Goal: Contribute content: Contribute content

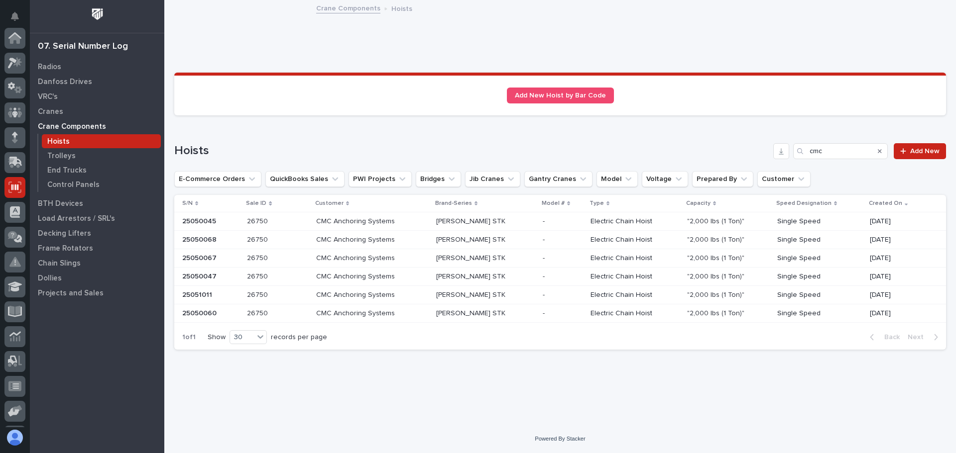
scroll to position [123, 0]
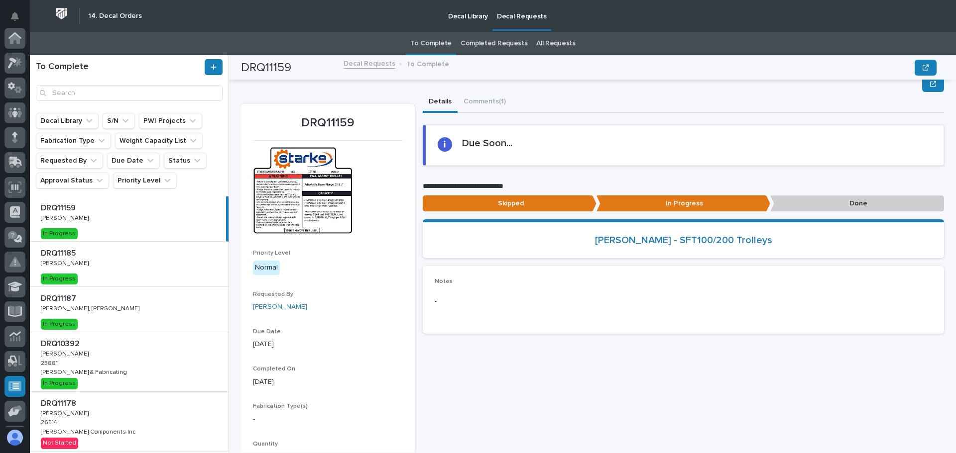
scroll to position [58, 0]
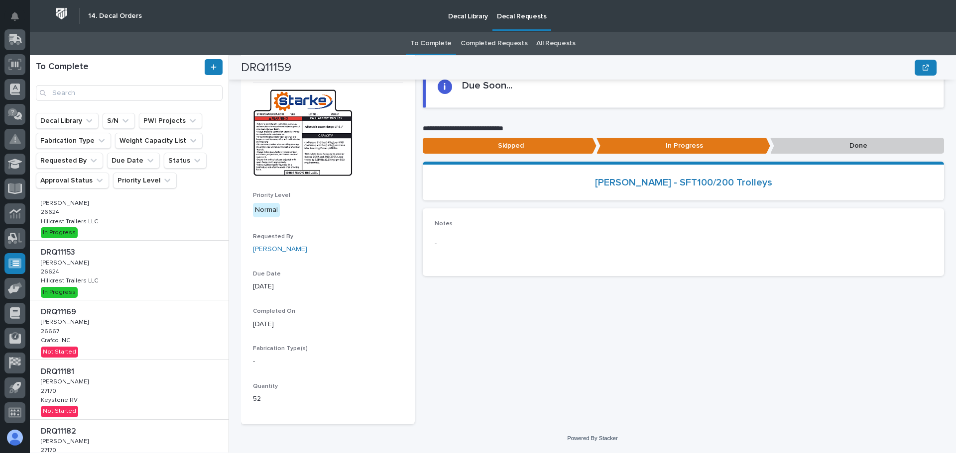
click at [467, 13] on p "Decal Library" at bounding box center [468, 10] width 40 height 21
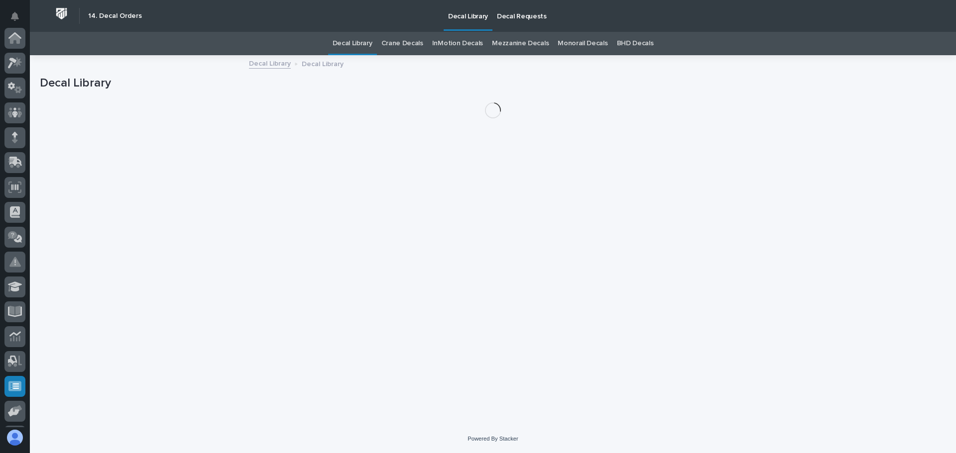
scroll to position [123, 0]
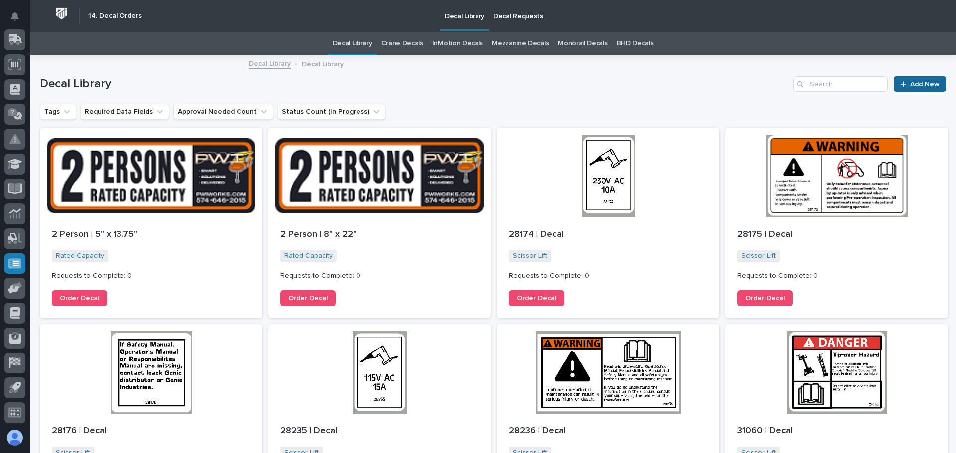
click at [927, 87] on span "Add New" at bounding box center [924, 84] width 29 height 7
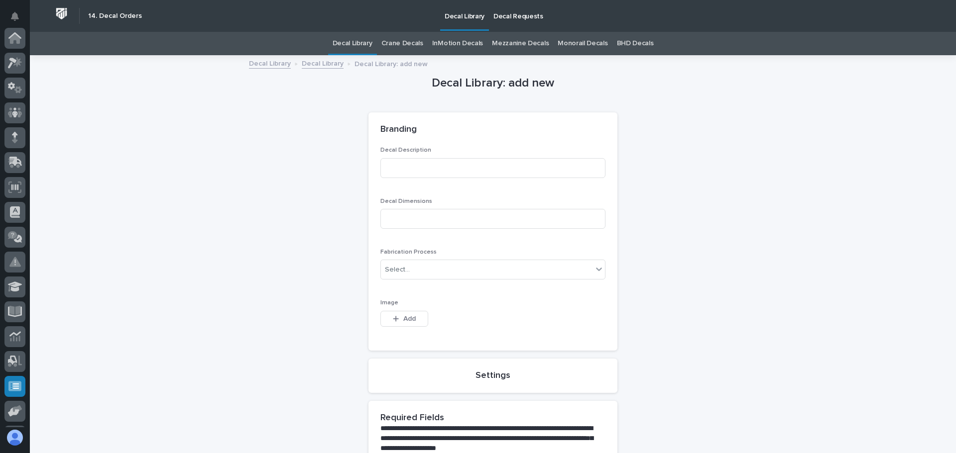
scroll to position [123, 0]
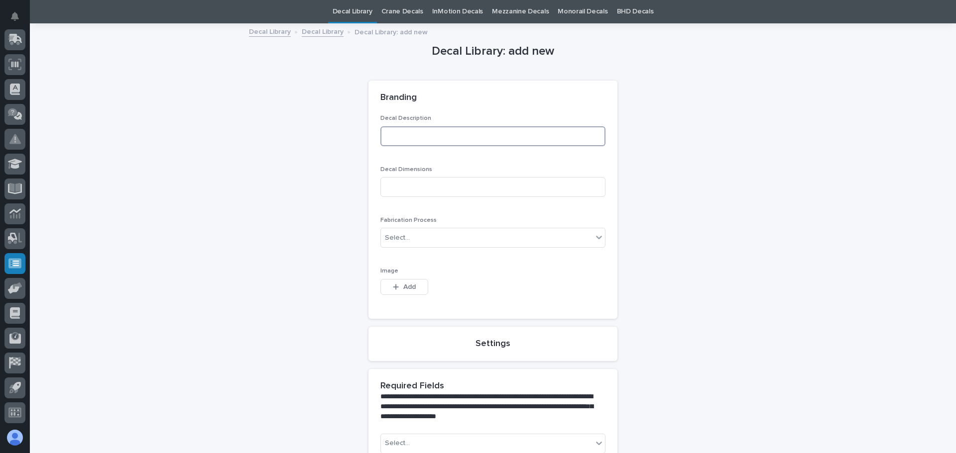
click at [467, 134] on input at bounding box center [492, 136] width 225 height 20
type input "Vortex"
click at [410, 191] on input at bounding box center [492, 187] width 225 height 20
type input "H"
type input "Need to check lifter"
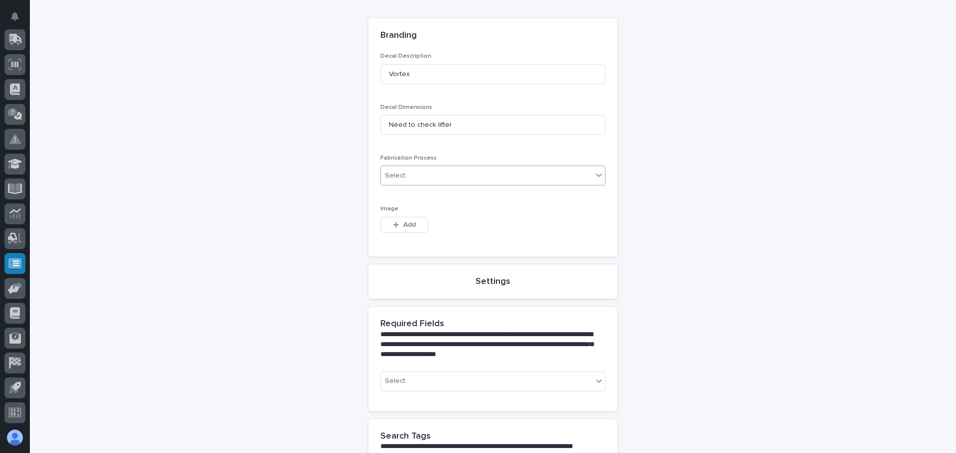
scroll to position [131, 0]
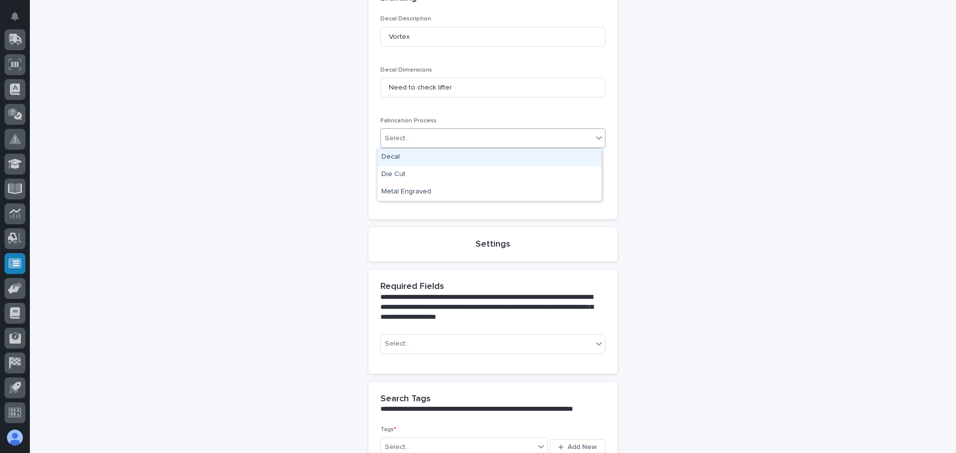
click at [441, 143] on div "Select..." at bounding box center [487, 138] width 212 height 16
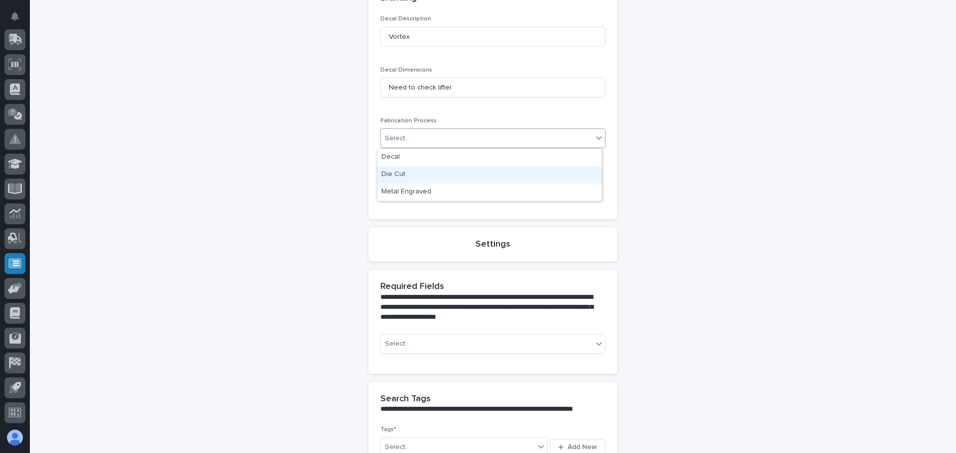
click at [424, 175] on div "Die Cut" at bounding box center [489, 174] width 224 height 17
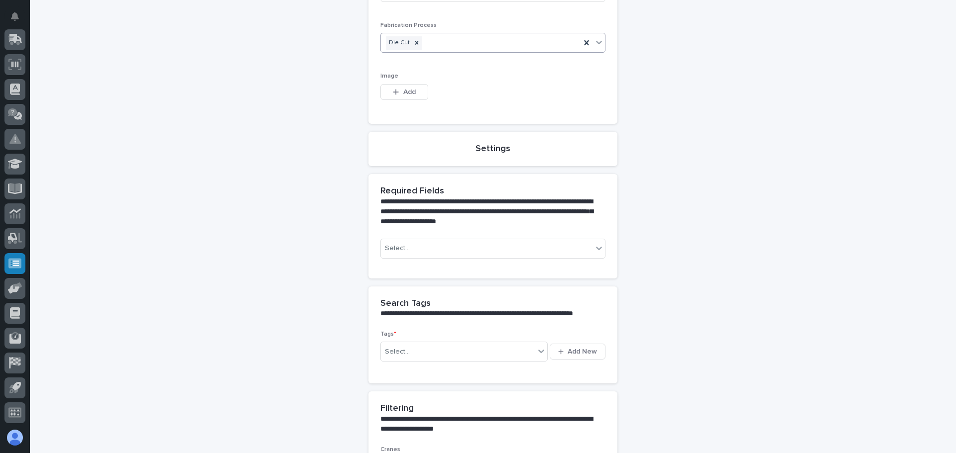
scroll to position [231, 0]
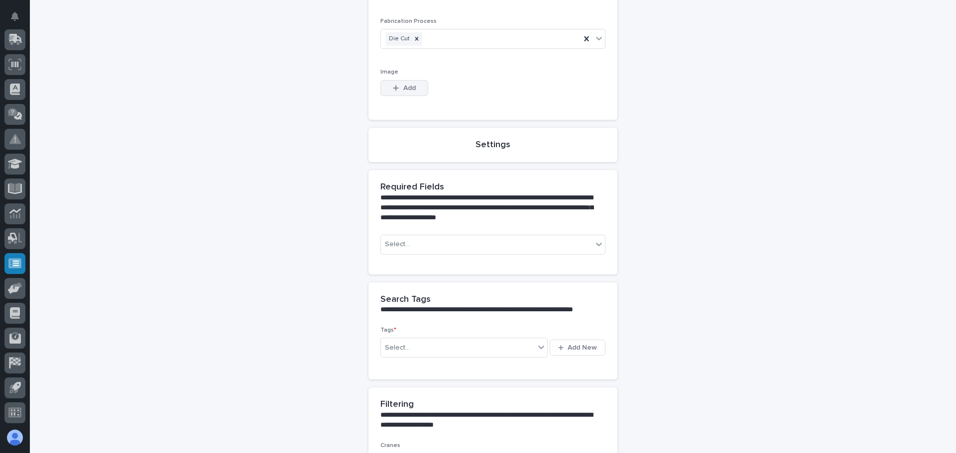
click at [403, 91] on span "Add" at bounding box center [409, 88] width 12 height 9
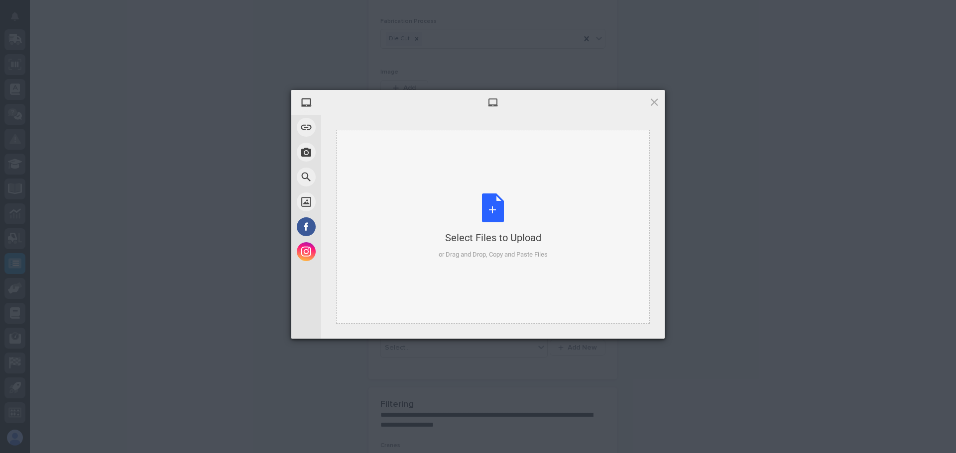
click at [519, 218] on div "Select Files to Upload or Drag and Drop, Copy and Paste Files" at bounding box center [492, 227] width 109 height 66
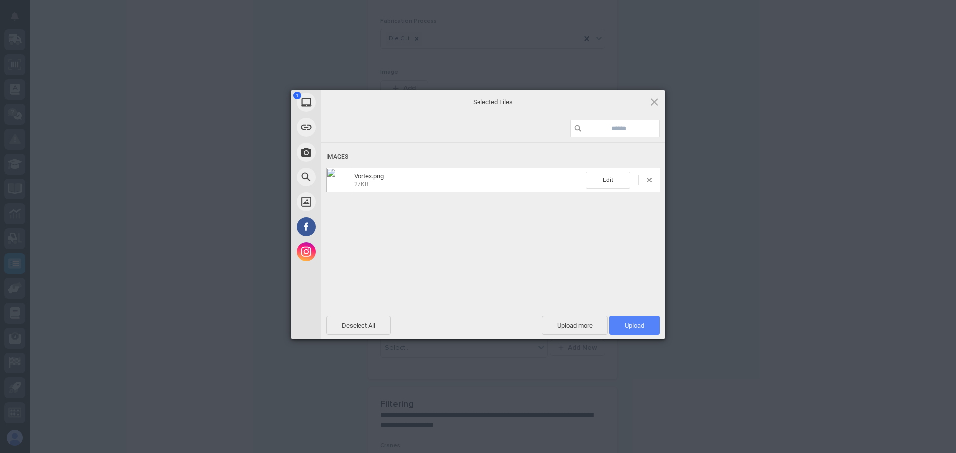
click at [636, 328] on span "Upload 1" at bounding box center [634, 325] width 19 height 7
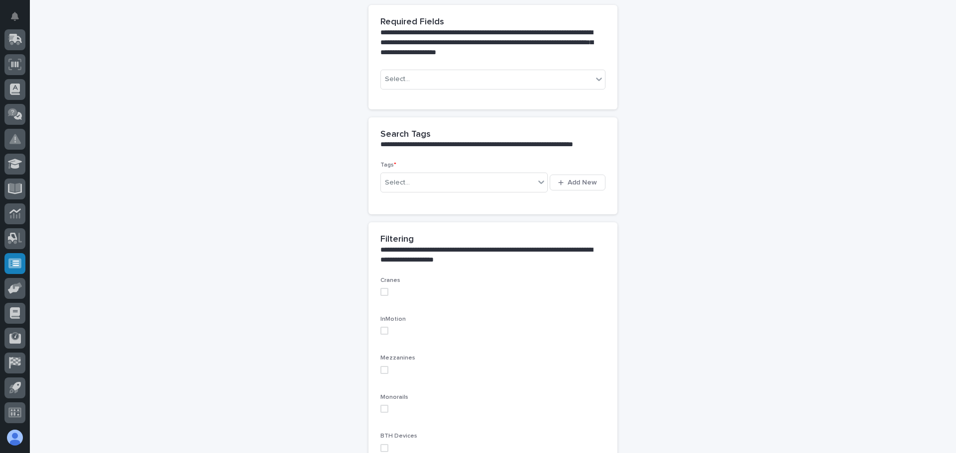
scroll to position [448, 0]
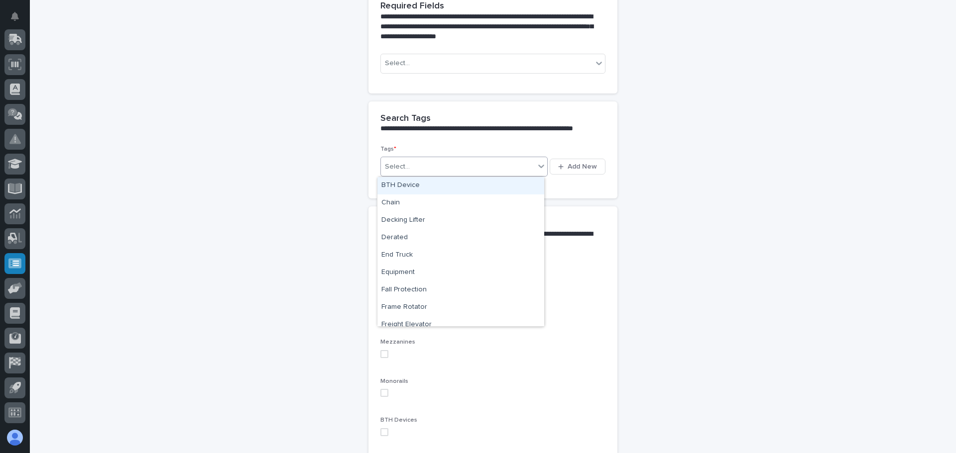
click at [465, 169] on div "Select..." at bounding box center [458, 167] width 154 height 16
click at [417, 188] on div "BTH Device" at bounding box center [460, 185] width 167 height 17
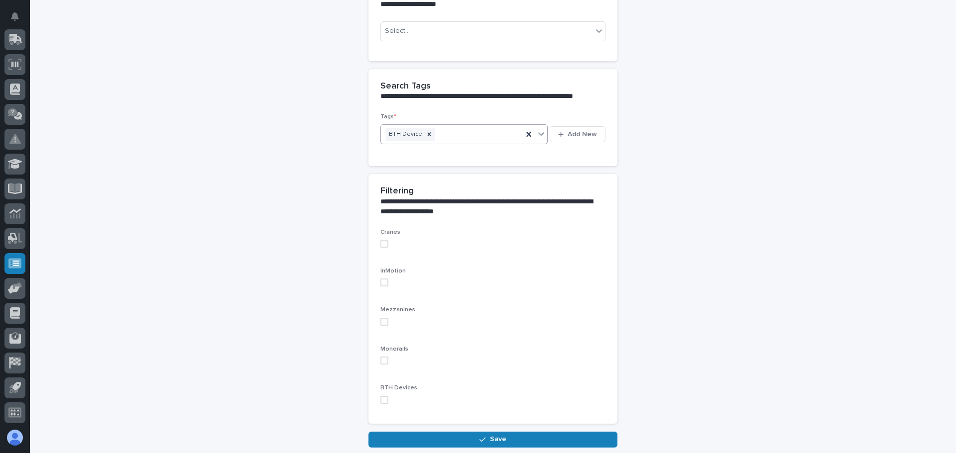
scroll to position [498, 0]
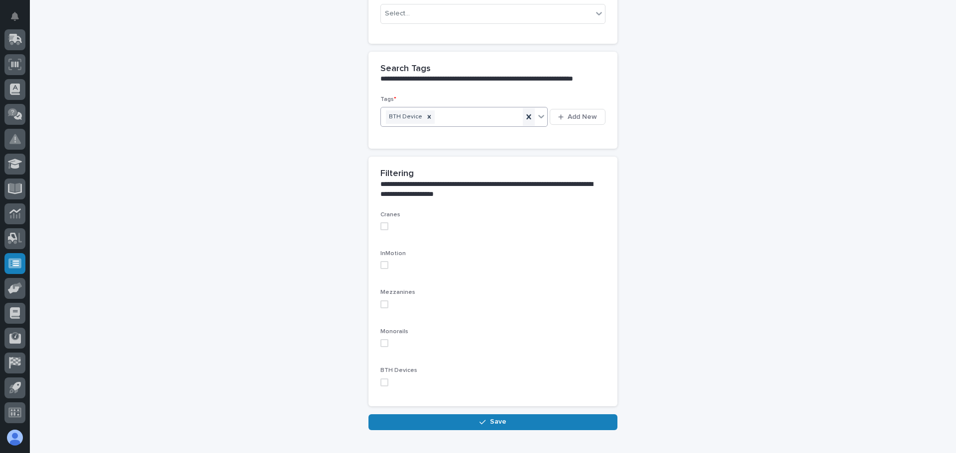
click at [523, 116] on div at bounding box center [529, 117] width 12 height 18
click at [430, 116] on div "Select..." at bounding box center [458, 117] width 154 height 16
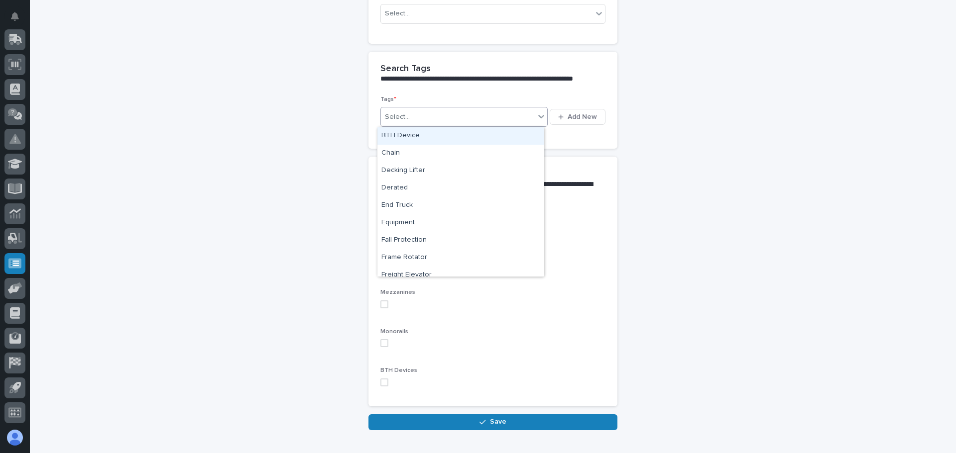
click at [422, 139] on div "BTH Device" at bounding box center [460, 135] width 167 height 17
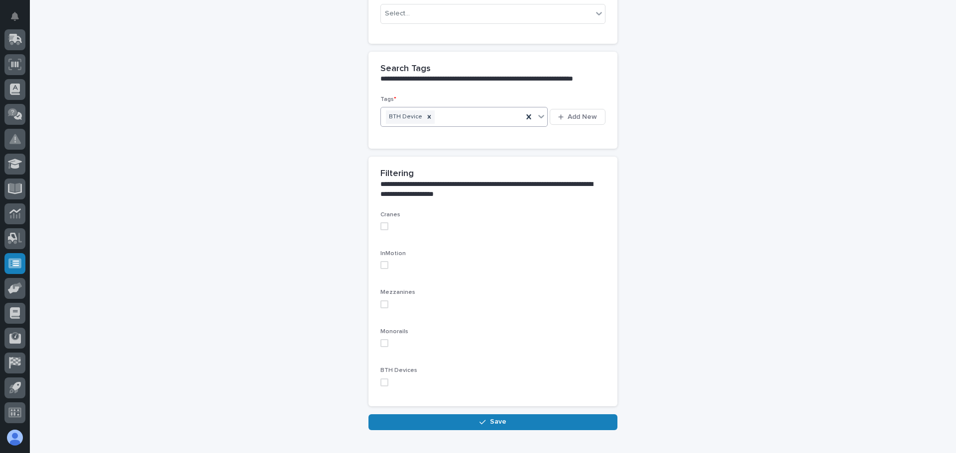
click at [536, 115] on icon at bounding box center [541, 116] width 10 height 10
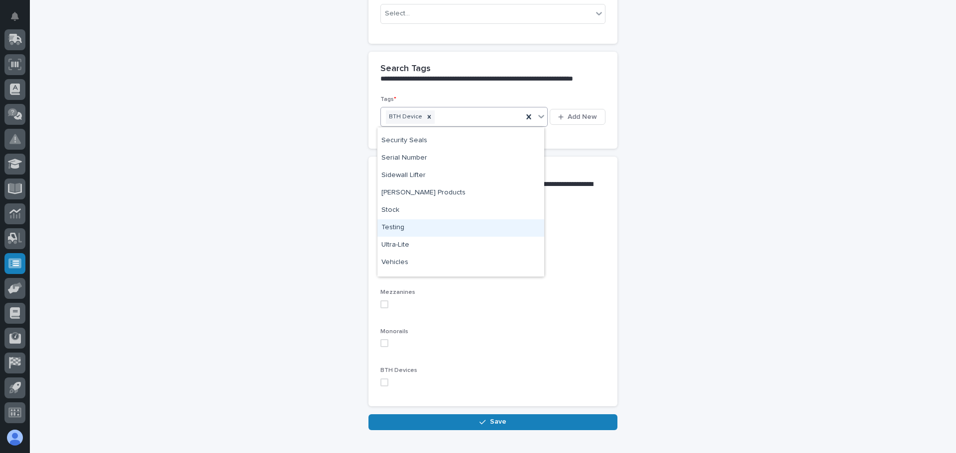
scroll to position [495, 0]
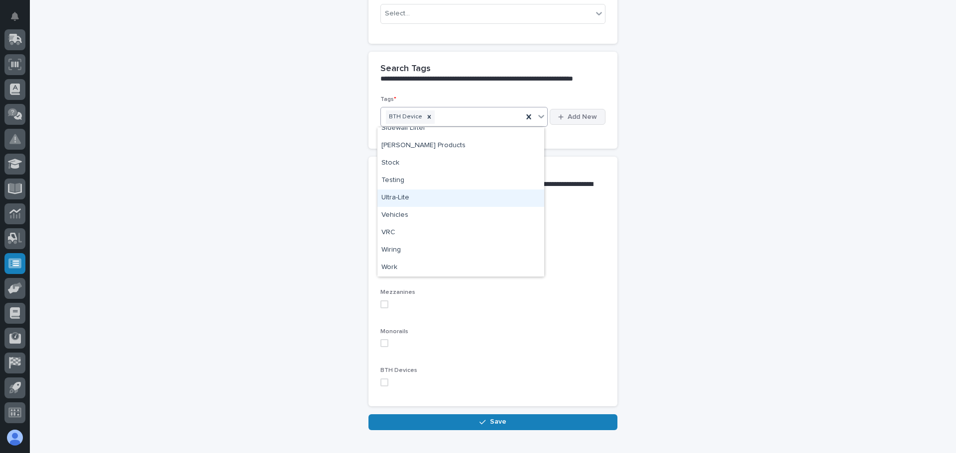
click at [570, 120] on span "Add New" at bounding box center [581, 116] width 29 height 9
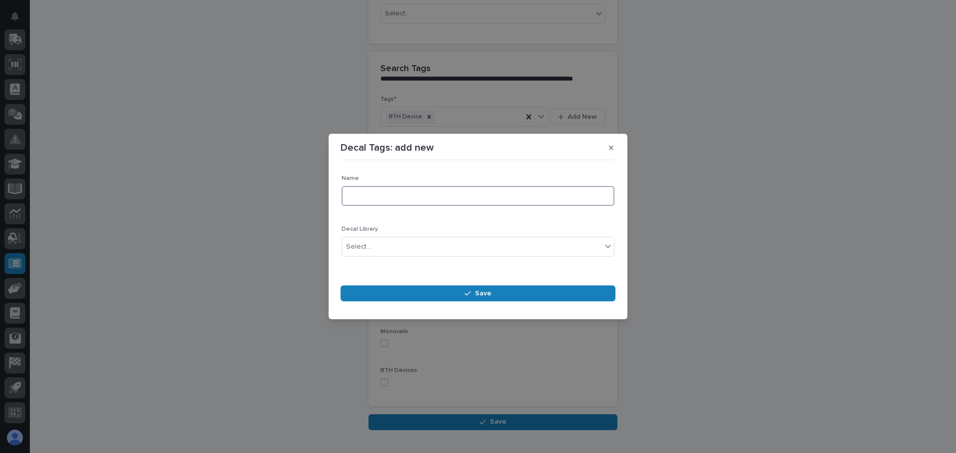
click at [387, 194] on input at bounding box center [477, 196] width 273 height 20
type input "Vortex"
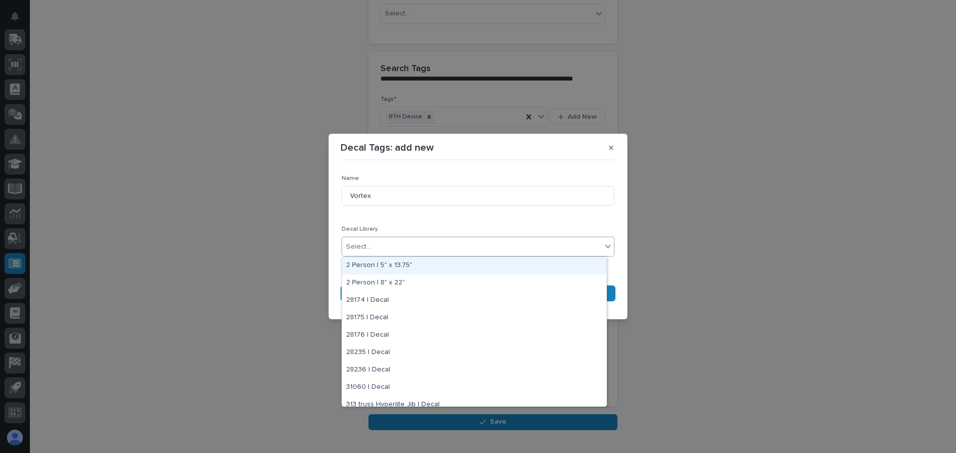
click at [411, 241] on div "Select..." at bounding box center [471, 247] width 259 height 16
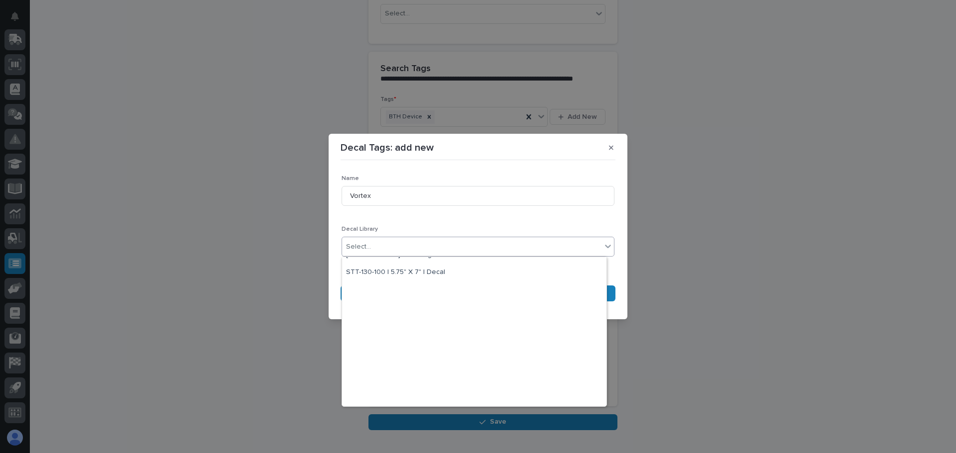
scroll to position [2167, 0]
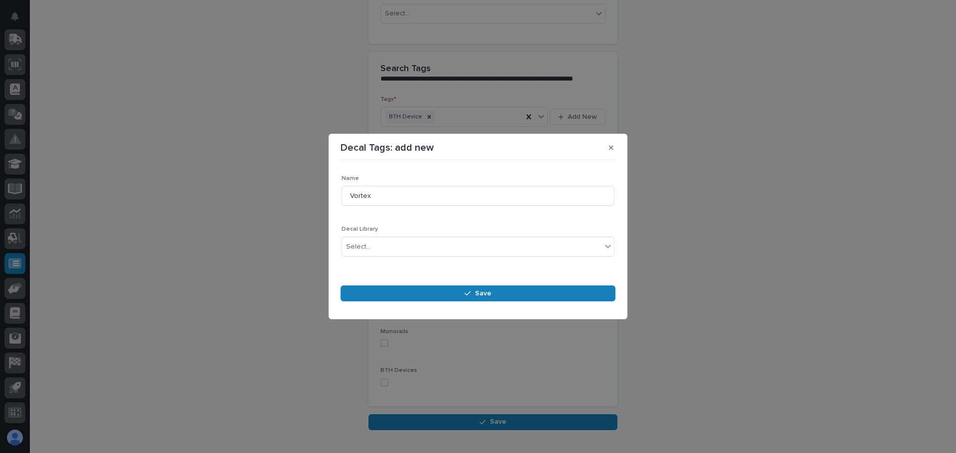
click at [451, 220] on div "Name Vortex Decal Library Select..." at bounding box center [477, 220] width 273 height 90
click at [482, 291] on span "Save" at bounding box center [483, 293] width 16 height 9
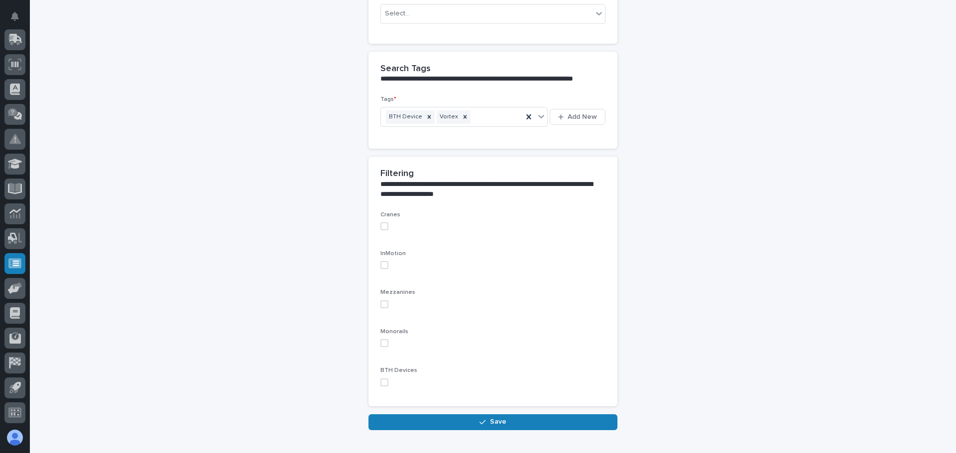
click at [380, 381] on span at bounding box center [384, 383] width 8 height 8
click at [491, 418] on span "Save" at bounding box center [498, 422] width 16 height 9
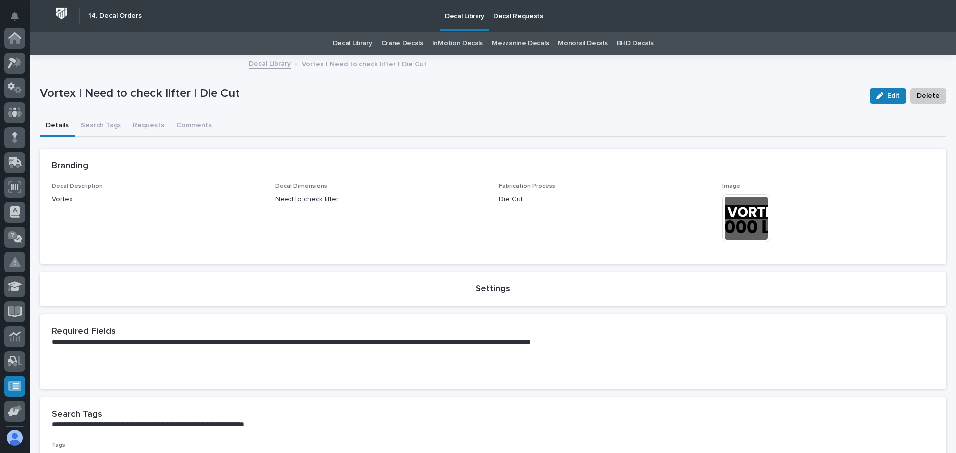
scroll to position [123, 0]
click at [734, 218] on img at bounding box center [746, 219] width 48 height 48
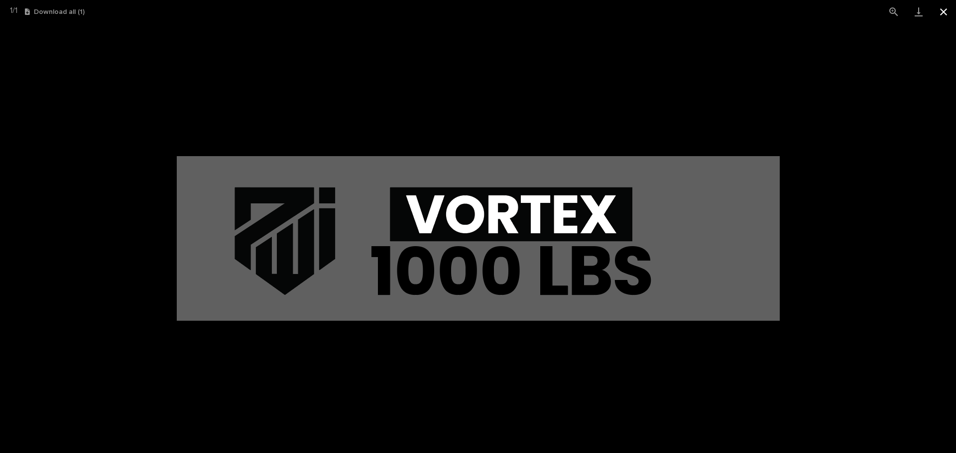
click at [945, 8] on button "Close gallery" at bounding box center [943, 11] width 25 height 23
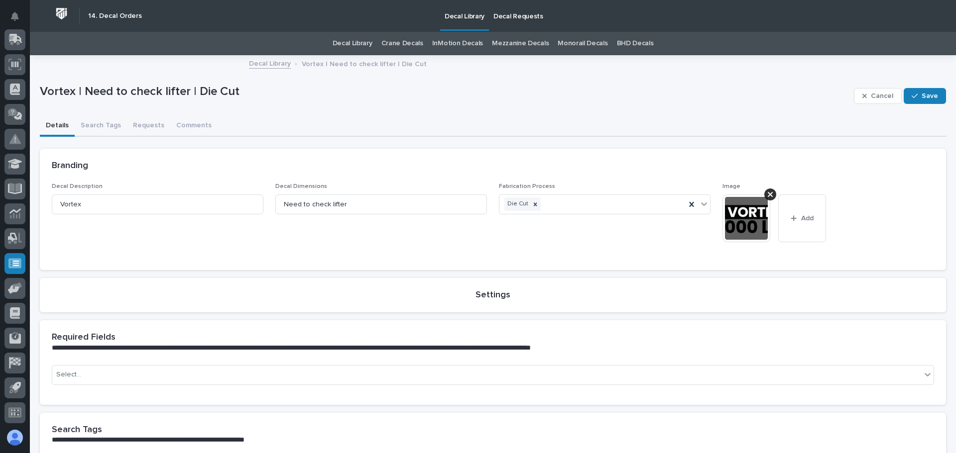
click at [744, 214] on img at bounding box center [746, 219] width 48 height 48
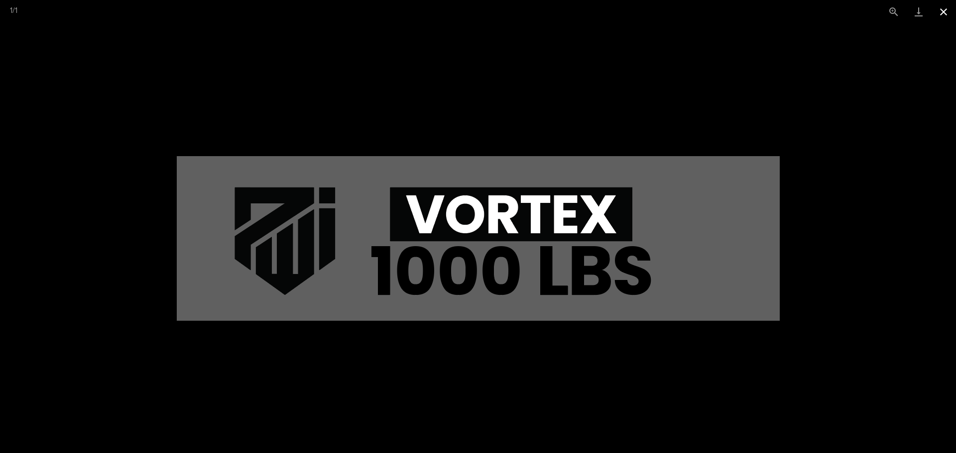
click at [944, 9] on button "Close gallery" at bounding box center [943, 11] width 25 height 23
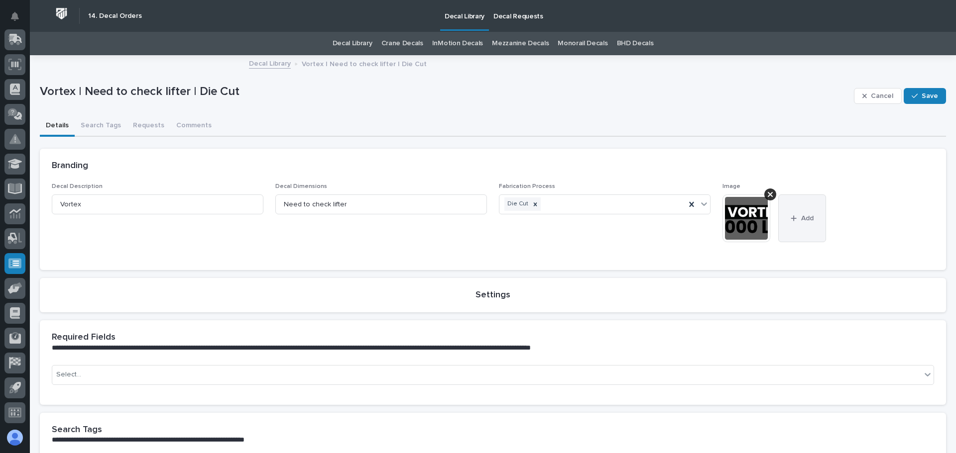
click at [802, 212] on button "Add" at bounding box center [802, 219] width 48 height 48
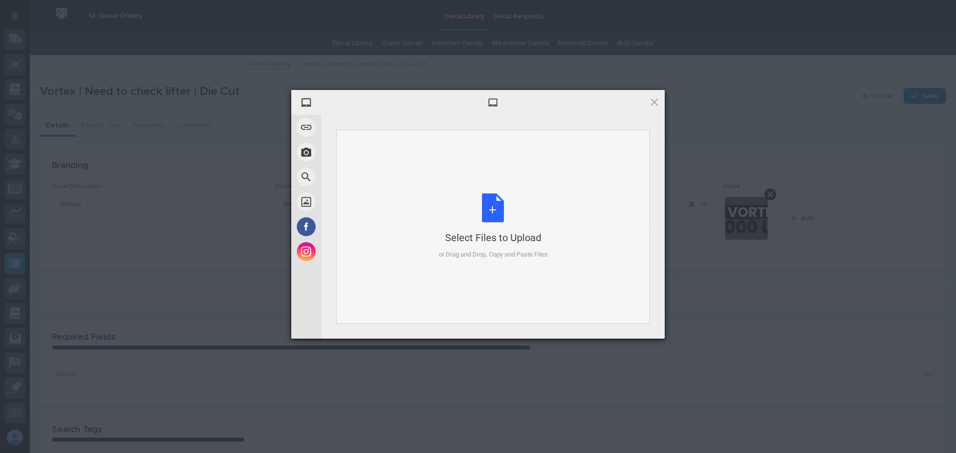
click at [523, 209] on div "Select Files to Upload or Drag and Drop, Copy and Paste Files" at bounding box center [492, 227] width 109 height 66
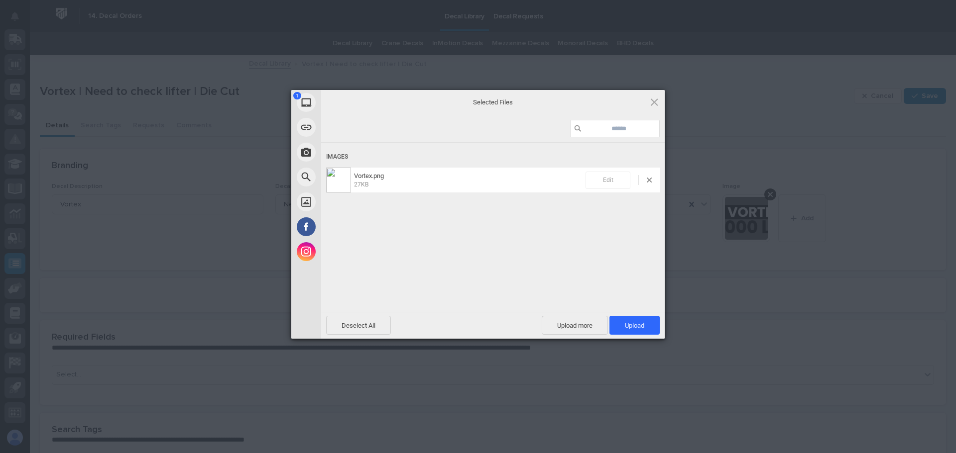
click at [605, 182] on span "Edit" at bounding box center [607, 180] width 45 height 17
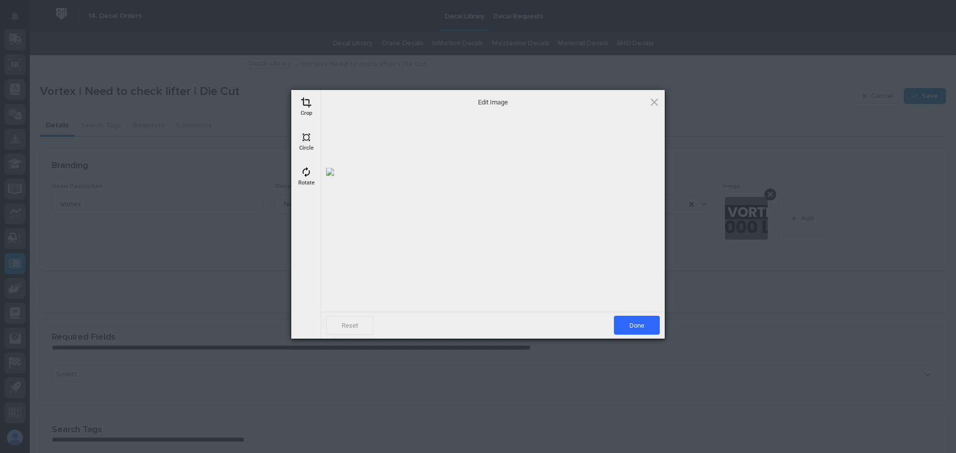
click at [579, 221] on div at bounding box center [492, 213] width 333 height 187
click at [427, 214] on div at bounding box center [492, 213] width 333 height 187
click at [307, 105] on span at bounding box center [306, 102] width 11 height 11
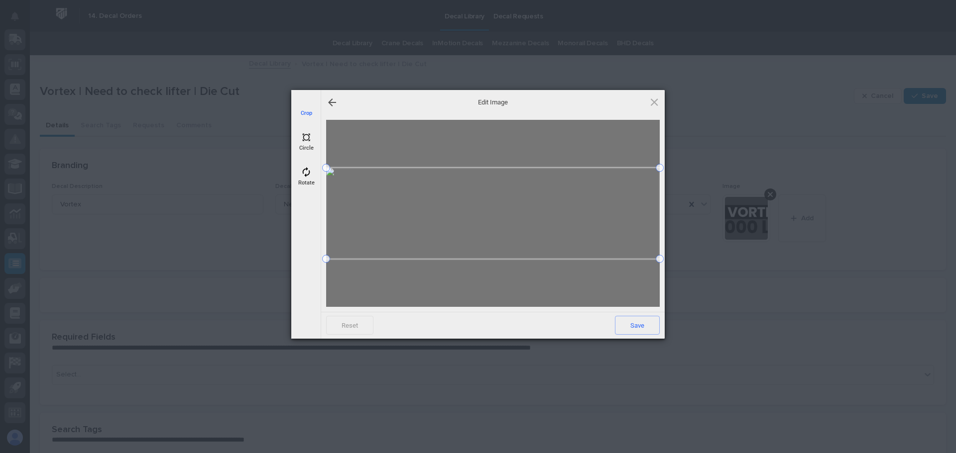
click at [311, 234] on div "Crop Circle Rotate Edit Image Reset Save" at bounding box center [477, 214] width 373 height 249
click at [651, 100] on span at bounding box center [653, 102] width 11 height 11
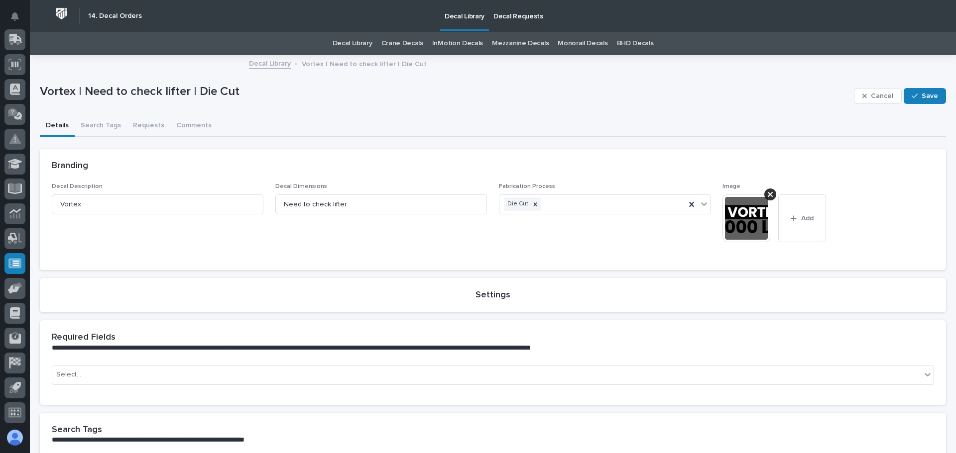
click at [767, 193] on icon at bounding box center [769, 194] width 5 height 5
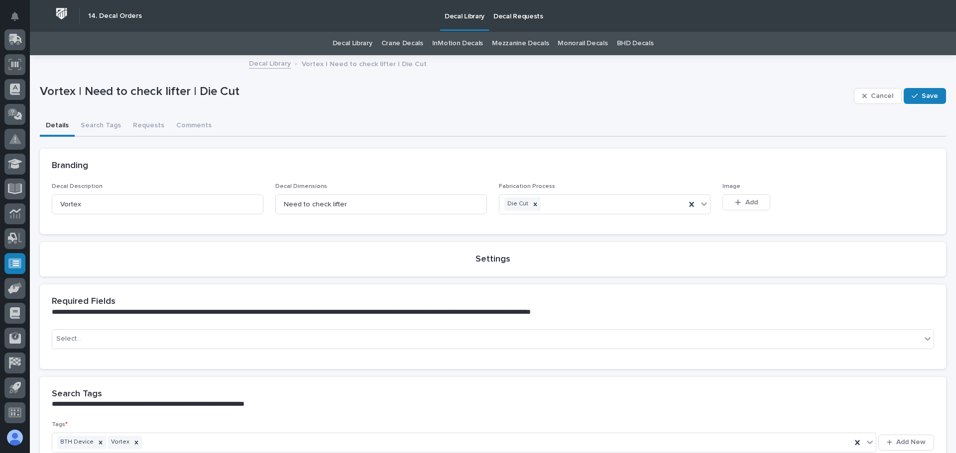
click at [743, 209] on button "Add" at bounding box center [746, 203] width 48 height 16
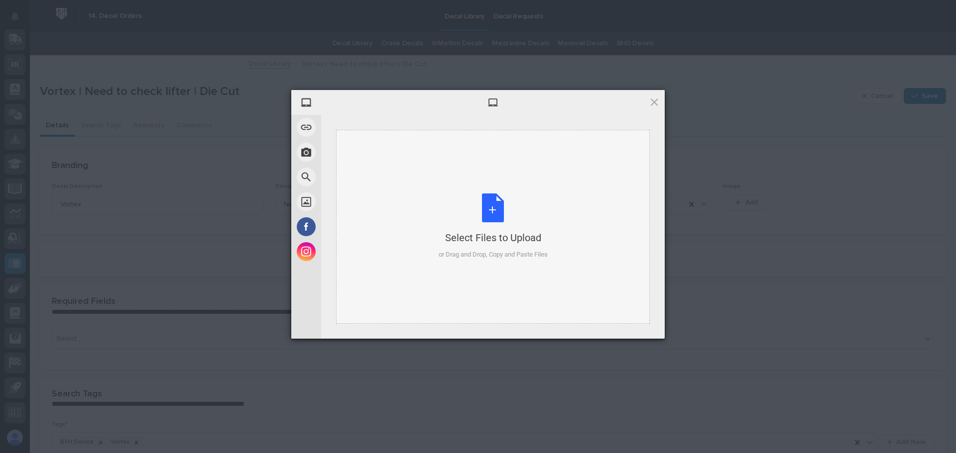
click at [550, 221] on div "Select Files to Upload or Drag and Drop, Copy and Paste Files" at bounding box center [493, 227] width 314 height 194
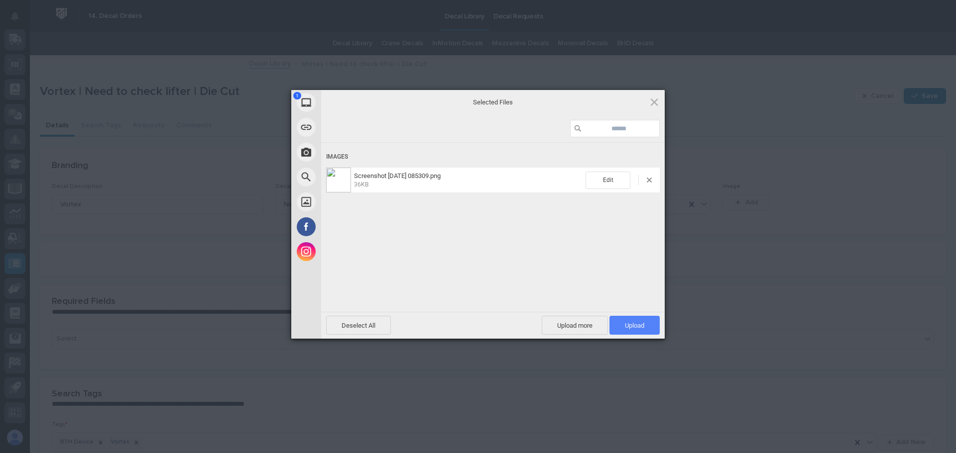
click at [633, 324] on span "Upload 1" at bounding box center [634, 325] width 19 height 7
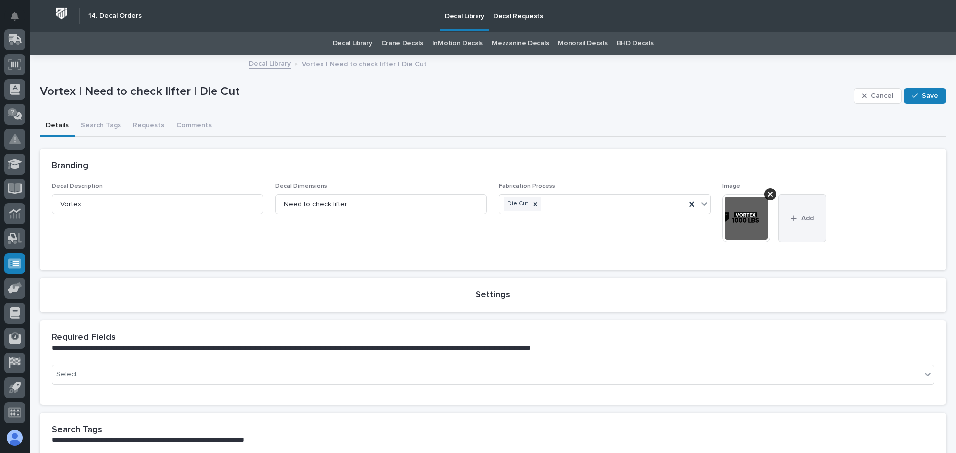
click at [800, 224] on button "Add" at bounding box center [802, 219] width 48 height 48
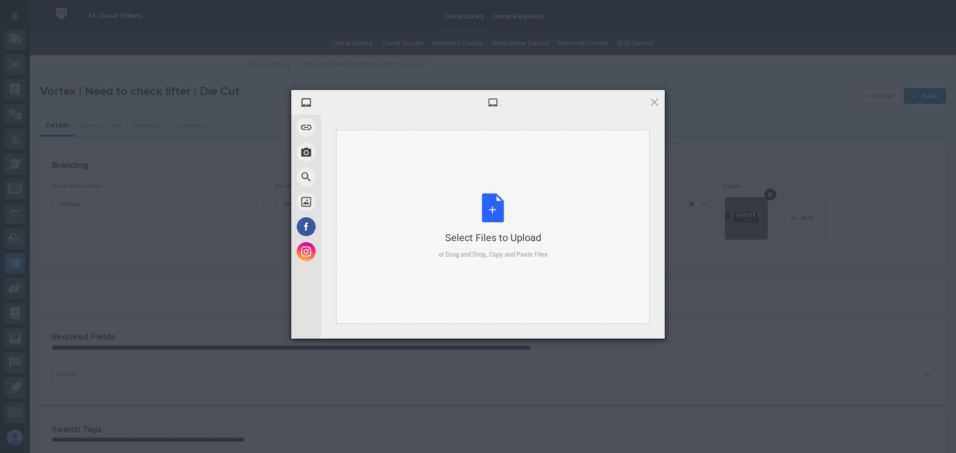
click at [539, 200] on div "Select Files to Upload or Drag and Drop, Copy and Paste Files" at bounding box center [492, 227] width 109 height 66
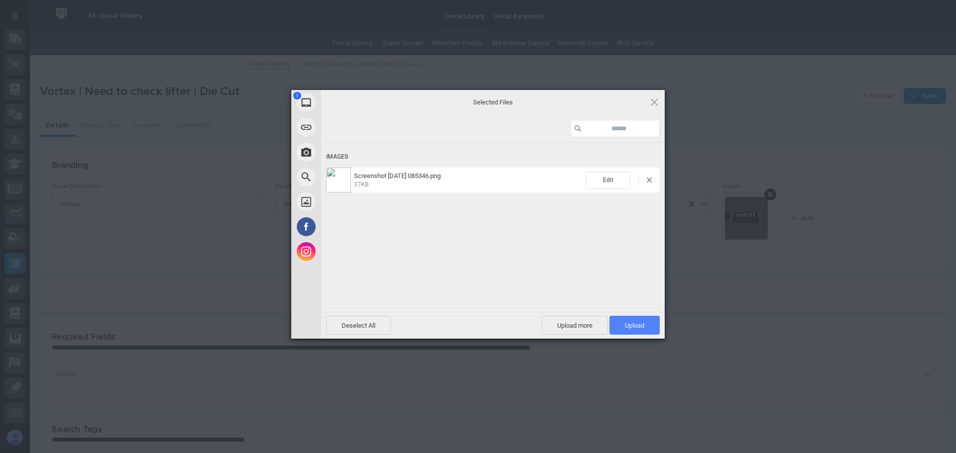
click at [625, 321] on span "Upload 1" at bounding box center [634, 325] width 50 height 19
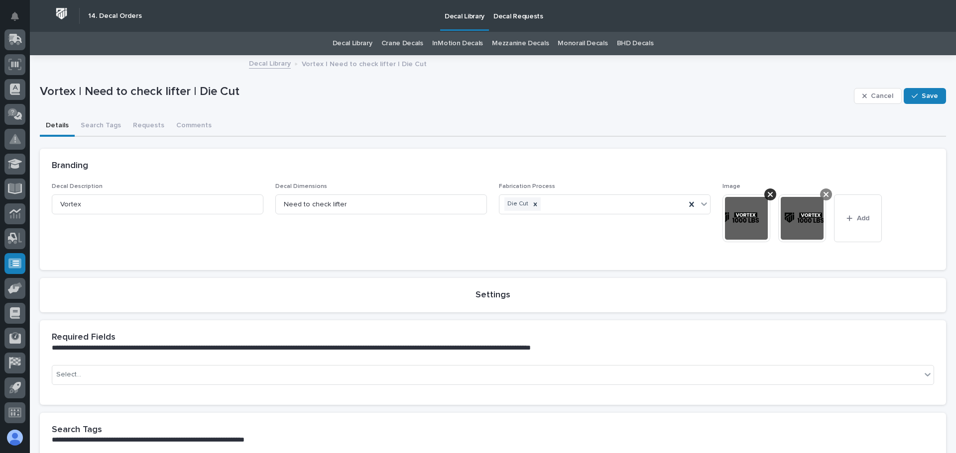
click at [767, 193] on icon at bounding box center [769, 195] width 5 height 8
click at [797, 225] on button "Add" at bounding box center [802, 219] width 48 height 48
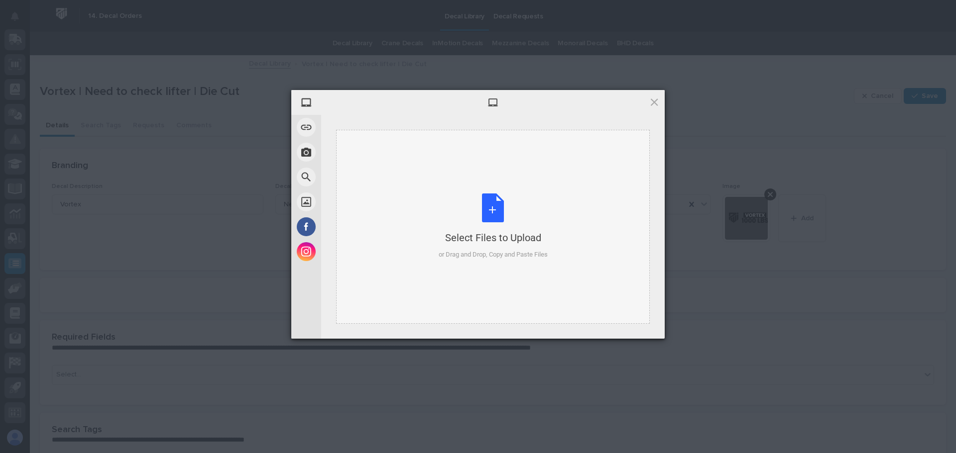
click at [508, 199] on div "Select Files to Upload or Drag and Drop, Copy and Paste Files" at bounding box center [492, 227] width 109 height 66
drag, startPoint x: 653, startPoint y: 97, endPoint x: 653, endPoint y: 102, distance: 5.5
click at [652, 98] on span at bounding box center [653, 102] width 11 height 11
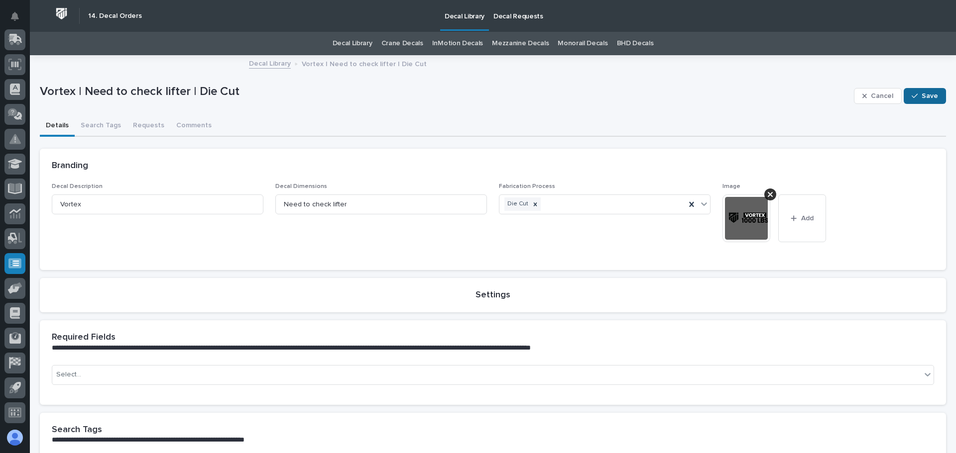
click at [913, 97] on div "button" at bounding box center [916, 96] width 10 height 7
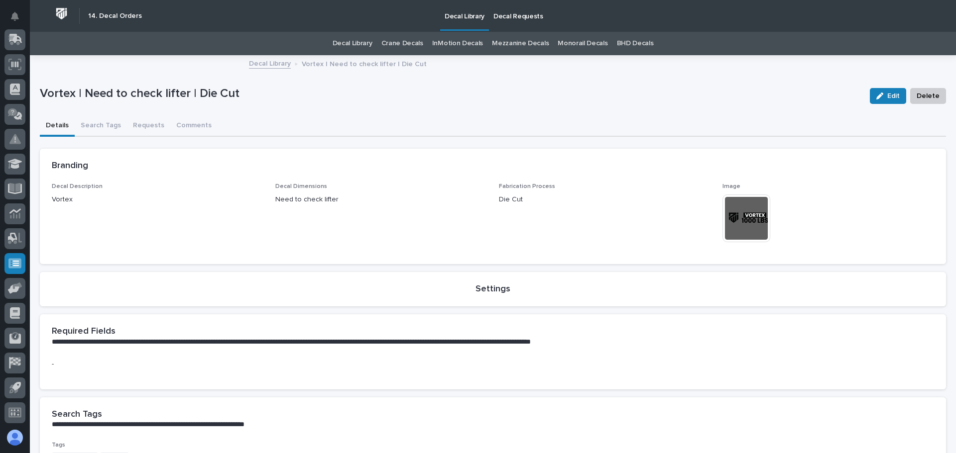
click at [738, 216] on img at bounding box center [746, 219] width 48 height 48
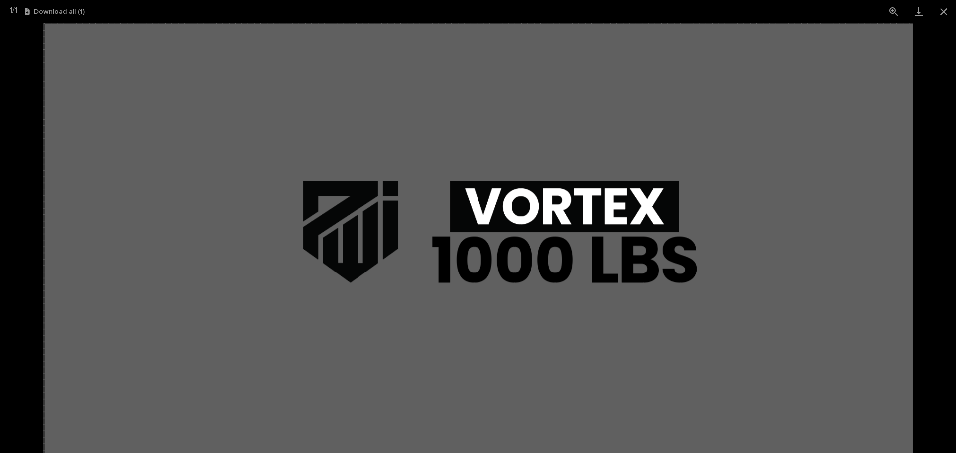
drag, startPoint x: 944, startPoint y: 15, endPoint x: 945, endPoint y: 49, distance: 33.8
click at [944, 15] on button "Close gallery" at bounding box center [943, 11] width 25 height 23
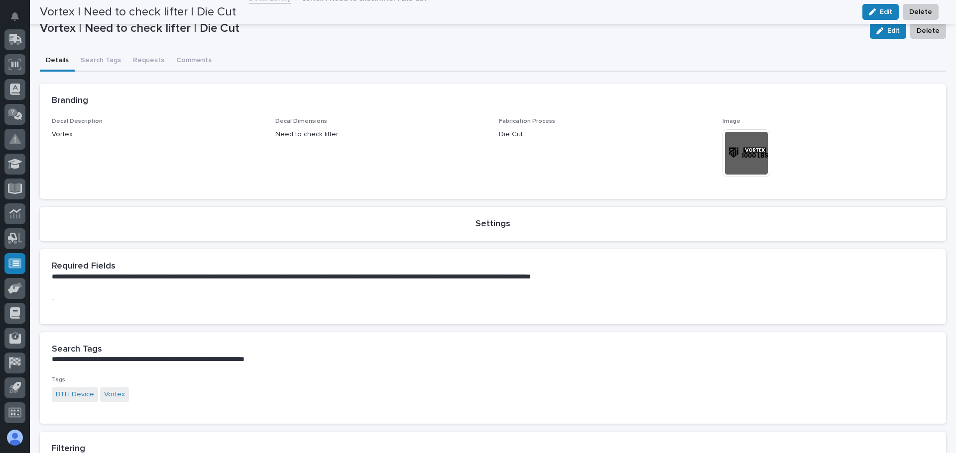
scroll to position [0, 0]
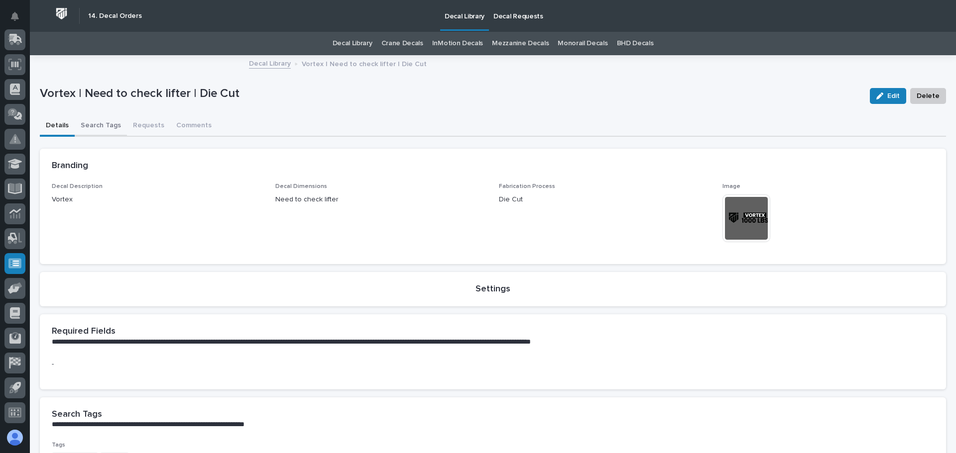
click at [94, 124] on button "Search Tags" at bounding box center [101, 126] width 52 height 21
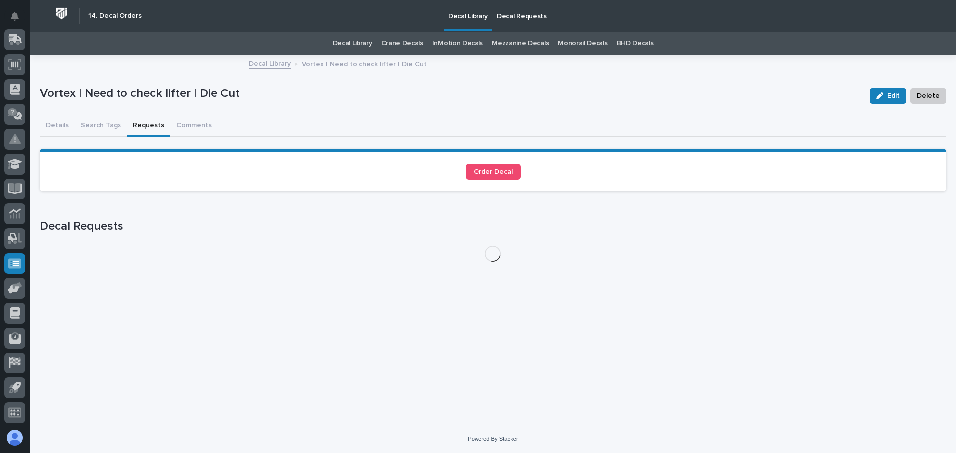
click at [144, 121] on button "Requests" at bounding box center [148, 126] width 43 height 21
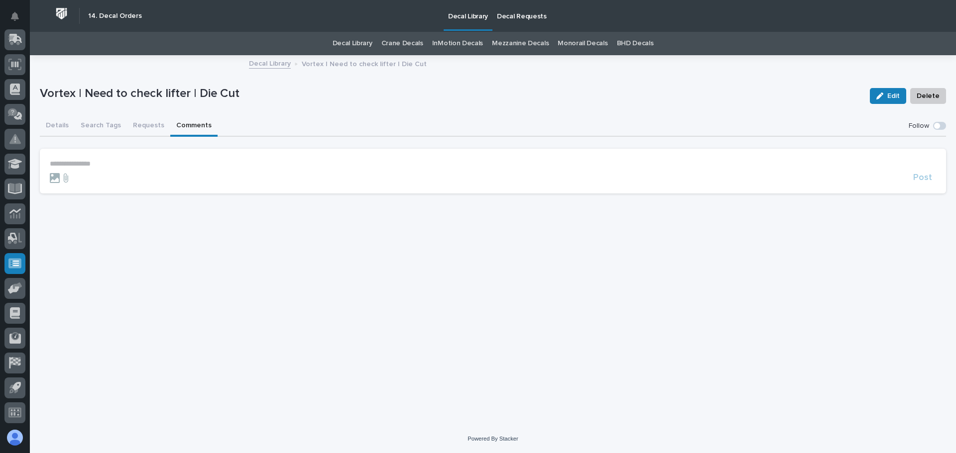
click at [187, 123] on button "Comments" at bounding box center [193, 126] width 47 height 21
click at [58, 117] on button "Details" at bounding box center [57, 126] width 35 height 21
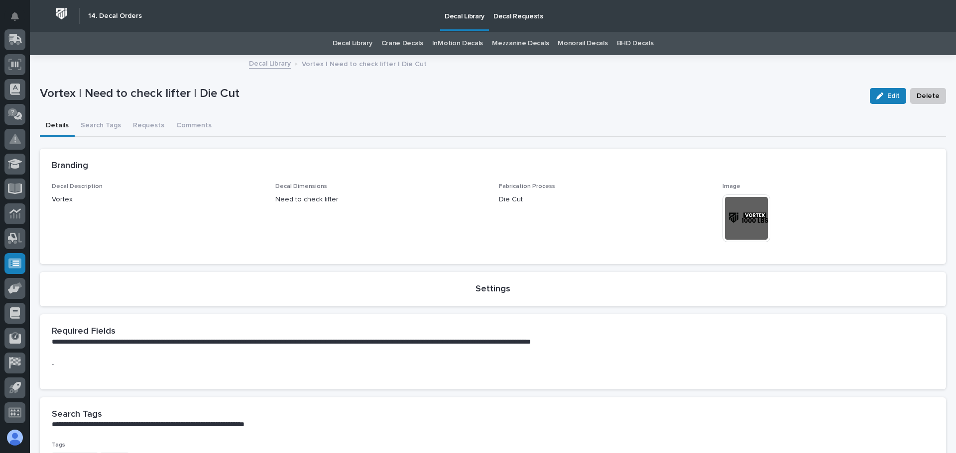
click at [457, 89] on p "Vortex | Need to check lifter | Die Cut" at bounding box center [451, 94] width 822 height 14
click at [467, 15] on p "Decal Library" at bounding box center [464, 10] width 40 height 21
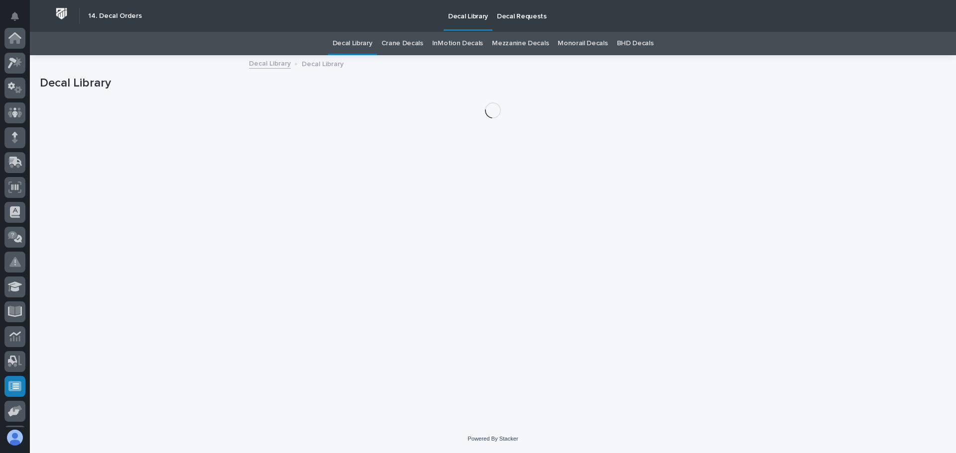
scroll to position [123, 0]
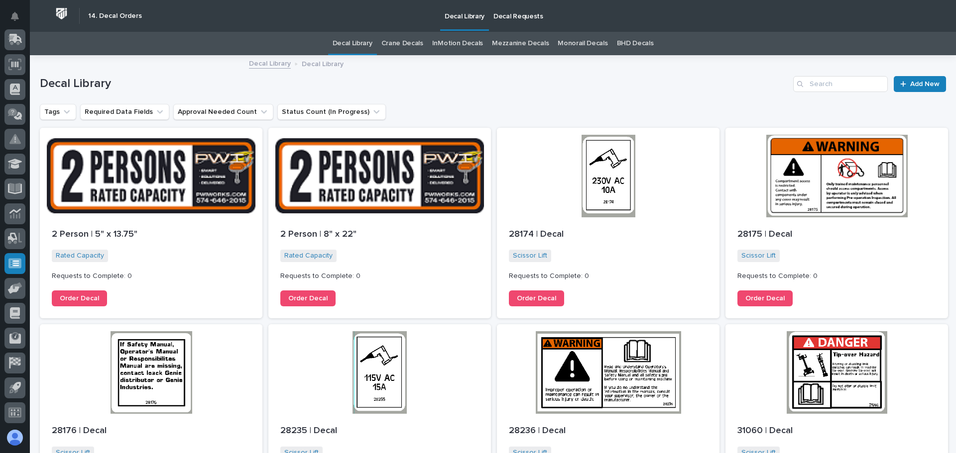
click at [516, 18] on p "Decal Requests" at bounding box center [518, 10] width 50 height 21
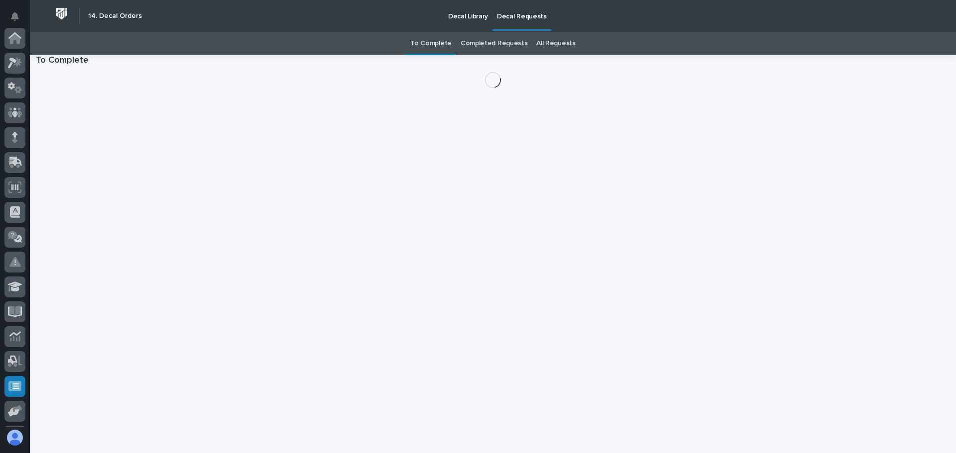
scroll to position [123, 0]
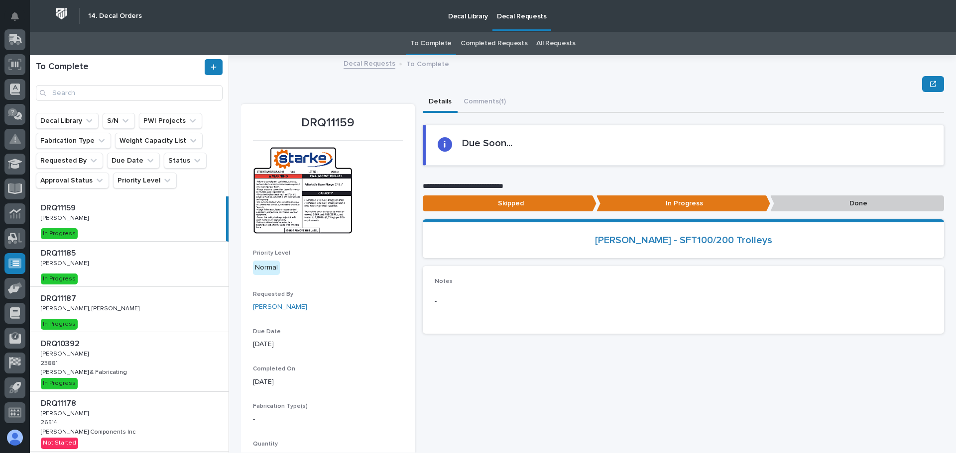
click at [469, 15] on p "Decal Library" at bounding box center [468, 10] width 40 height 21
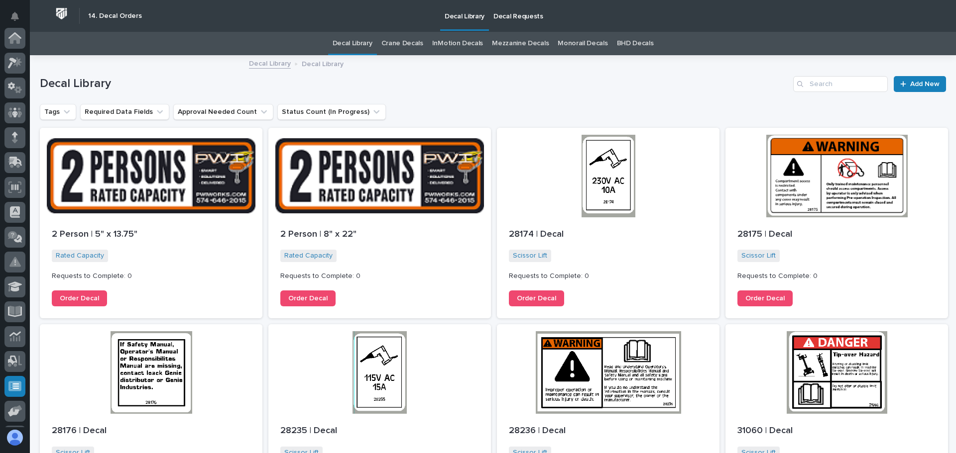
scroll to position [123, 0]
click at [844, 79] on input "Search" at bounding box center [840, 84] width 95 height 16
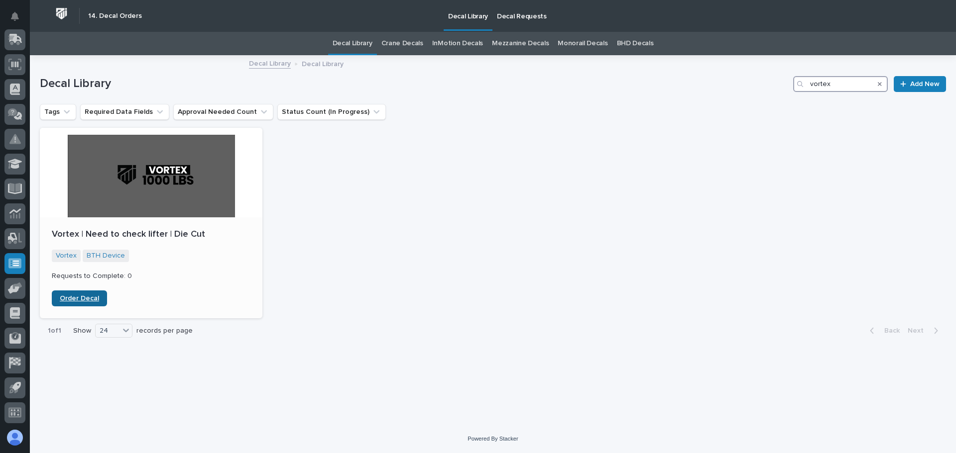
type input "vortex"
click at [82, 298] on span "Order Decal" at bounding box center [79, 298] width 39 height 7
click at [507, 17] on p "Decal Requests" at bounding box center [522, 10] width 50 height 21
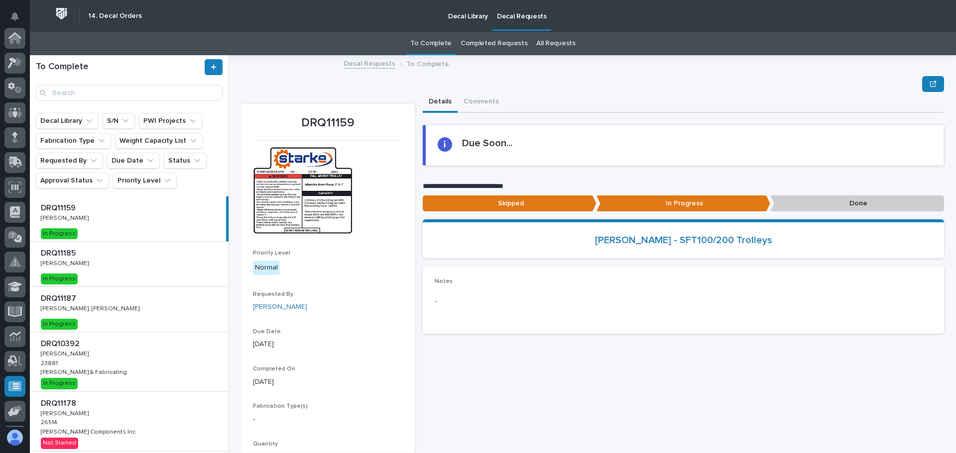
scroll to position [123, 0]
click at [75, 258] on p "[PERSON_NAME]" at bounding box center [66, 262] width 50 height 9
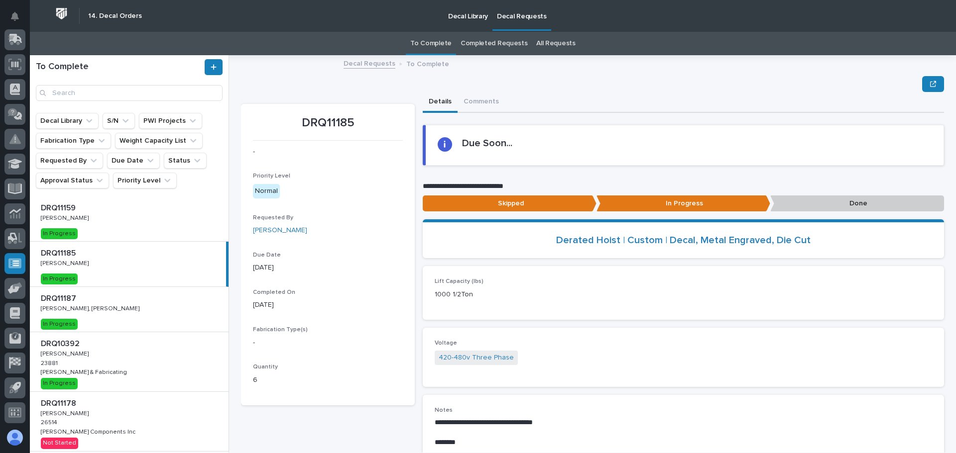
click at [856, 206] on p "Done" at bounding box center [857, 204] width 174 height 16
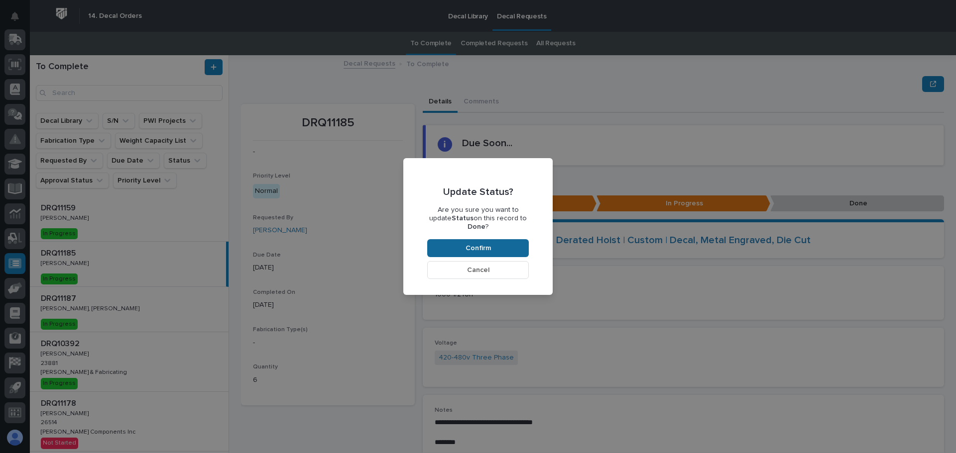
click at [503, 239] on button "Confirm" at bounding box center [478, 248] width 102 height 18
